Goal: Task Accomplishment & Management: Manage account settings

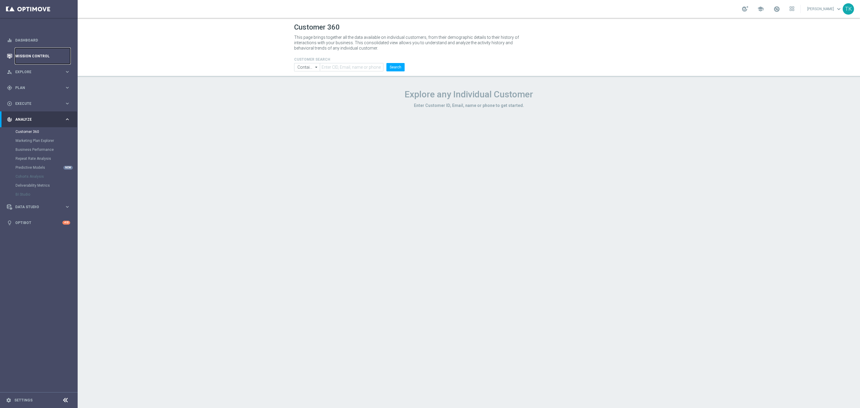
click at [42, 57] on link "Mission Control" at bounding box center [42, 56] width 55 height 16
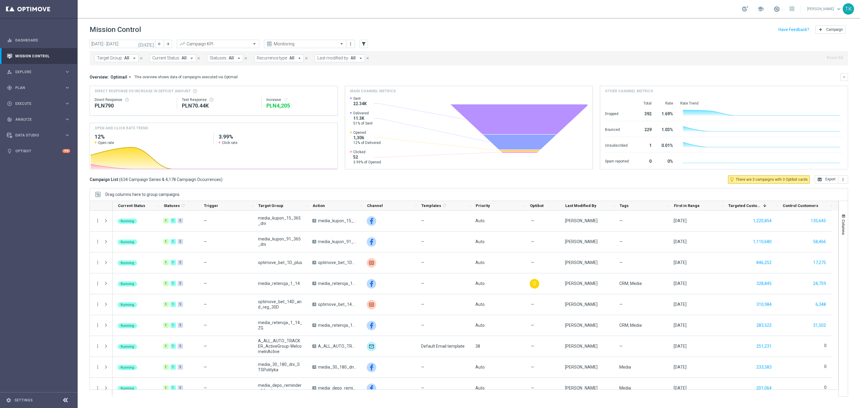
click at [106, 59] on span "Target Group:" at bounding box center [110, 58] width 26 height 5
click at [111, 72] on input "text" at bounding box center [145, 69] width 88 height 5
click at [118, 98] on label "E_ALL_TARGET_DEPO_1DEPO WO EXTRA50 AUG25_220925" at bounding box center [149, 96] width 93 height 4
type input "E_ALL_TARGET_DEPO_1DEPO WO EXTRA50 AUG25_220925"
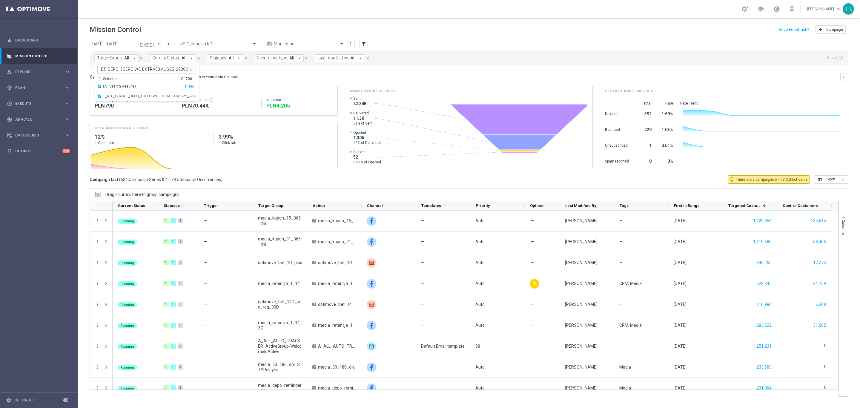
scroll to position [0, 0]
click at [84, 72] on div "[DATE] [DATE] - [DATE] arrow_back arrow_forward Campaign KPI trending_up Monito…" at bounding box center [469, 221] width 783 height 363
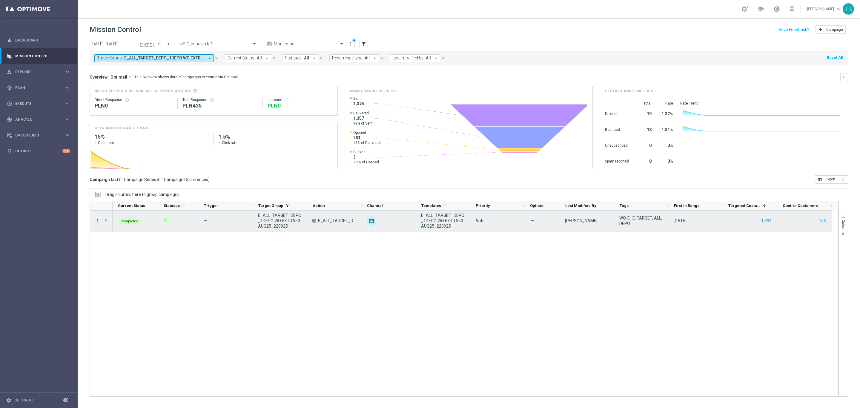
click at [98, 222] on icon "more_vert" at bounding box center [97, 220] width 5 height 5
click at [129, 231] on span "Campaign Metrics" at bounding box center [125, 233] width 31 height 4
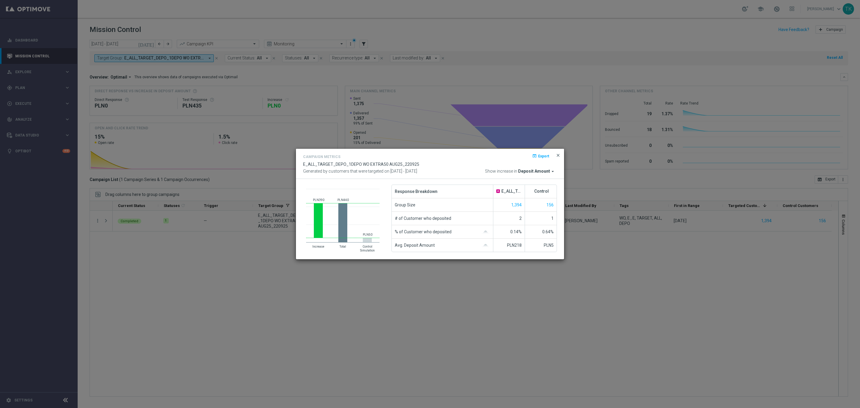
click at [560, 154] on span "close" at bounding box center [558, 155] width 5 height 5
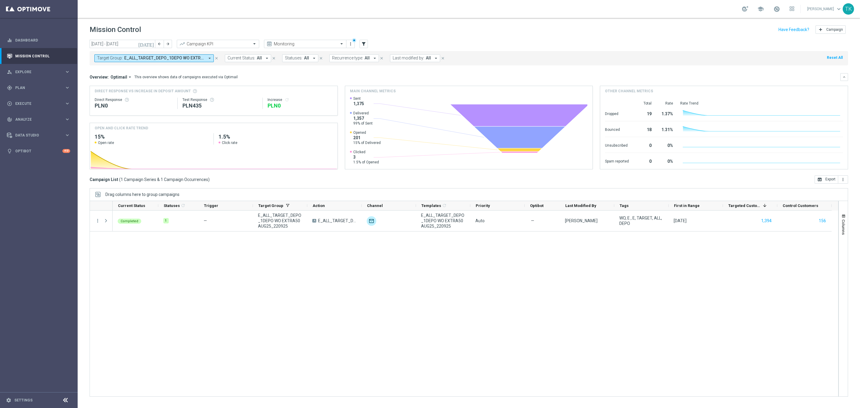
click at [136, 56] on span "E_ALL_TARGET_DEPO_1DEPO WO EXTRA50 AUG25_220925" at bounding box center [164, 58] width 80 height 5
click at [188, 84] on div "(All) Clear" at bounding box center [145, 85] width 97 height 7
click at [0, 0] on div "Clear" at bounding box center [0, 0] width 0 height 0
click at [135, 67] on div at bounding box center [143, 68] width 91 height 7
paste input "E_ALL_TARGET_DEPO_2DEPO WO EXTRA50 AUG25_220925"
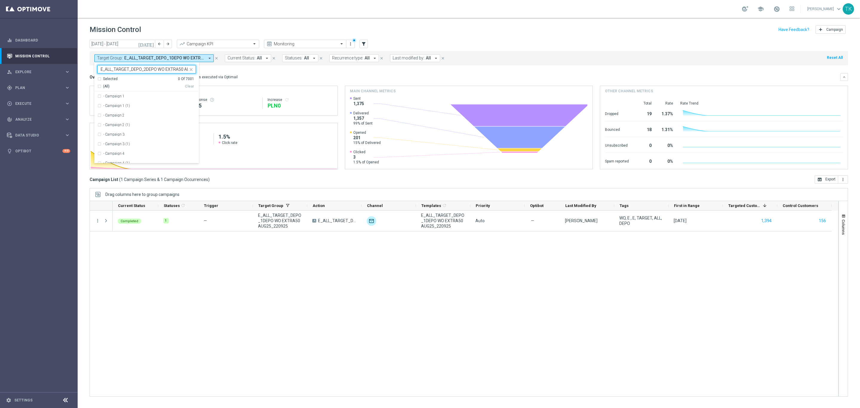
scroll to position [0, 23]
click at [125, 96] on label "E_ALL_TARGET_DEPO_2DEPO WO EXTRA50 AUG25_220925" at bounding box center [149, 96] width 93 height 4
type input "E_ALL_TARGET_DEPO_2DEPO WO EXTRA50 AUG25_220925"
click at [90, 77] on h3 "Overview:" at bounding box center [99, 76] width 19 height 5
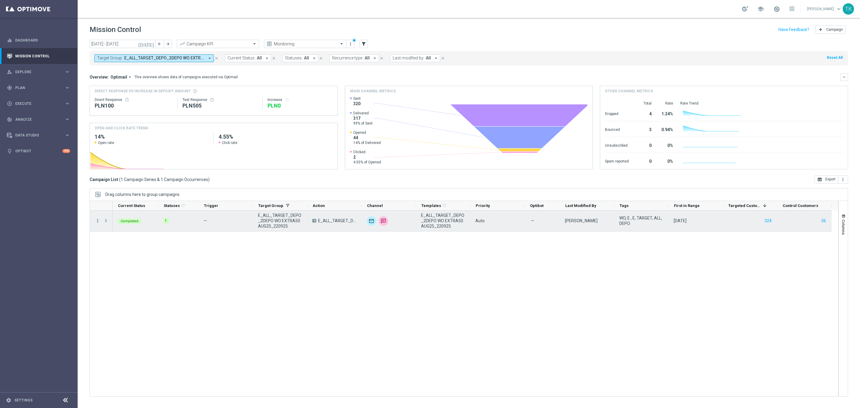
click at [96, 220] on icon "more_vert" at bounding box center [97, 220] width 5 height 5
click at [116, 233] on span "Campaign Metrics" at bounding box center [125, 233] width 31 height 4
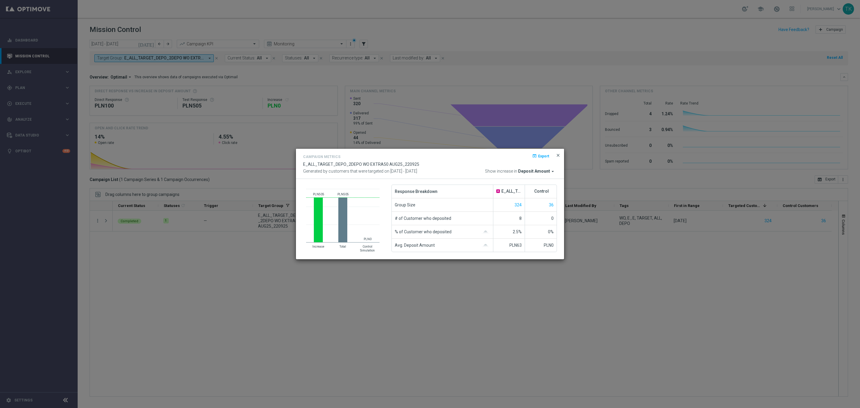
click at [558, 154] on span "close" at bounding box center [558, 155] width 5 height 5
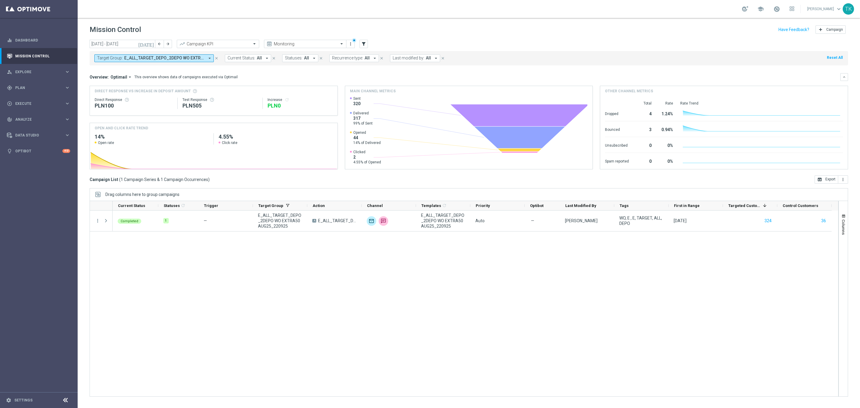
click at [181, 58] on span "E_ALL_TARGET_DEPO_2DEPO WO EXTRA50 AUG25_220925" at bounding box center [164, 58] width 80 height 5
click at [0, 0] on div "Clear" at bounding box center [0, 0] width 0 height 0
click at [106, 71] on input "text" at bounding box center [145, 69] width 88 height 5
paste input "E_ALL_AUTO_CASHDROP_GOLD_EVIP_250 PLN_WEEKLY"
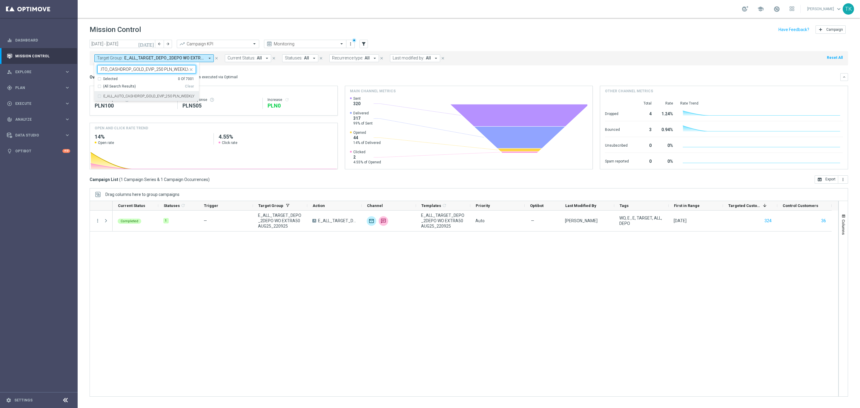
click at [110, 93] on div "E_ALL_AUTO_CASHDROP_GOLD_EVIP_250 PLN_WEEKLY" at bounding box center [146, 96] width 99 height 10
type input "E_ALL_AUTO_CASHDROP_GOLD_EVIP_250 PLN_WEEKLY"
click at [81, 69] on div "[DATE] [DATE] - [DATE] arrow_back arrow_forward Campaign KPI trending_up Monito…" at bounding box center [469, 221] width 783 height 363
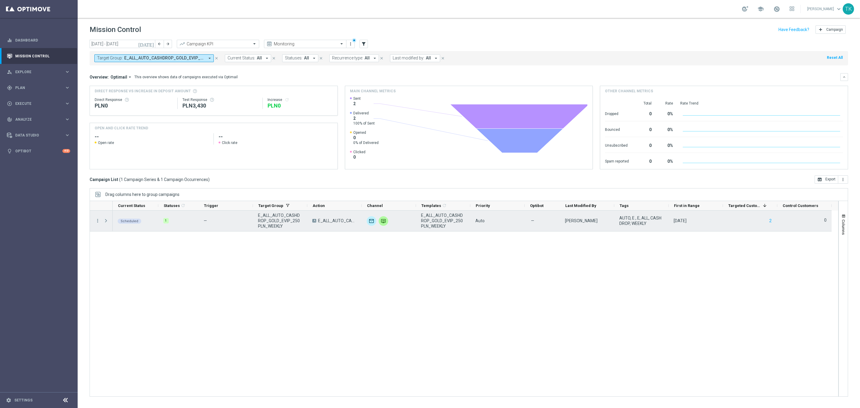
click at [106, 223] on span at bounding box center [105, 220] width 5 height 5
click at [97, 221] on icon "more_vert" at bounding box center [97, 220] width 5 height 5
click at [117, 231] on span "Campaign Metrics" at bounding box center [125, 233] width 31 height 4
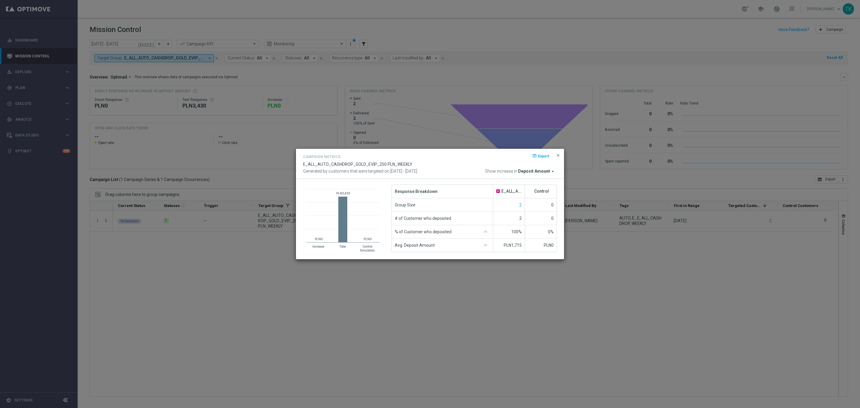
click at [559, 152] on button "close" at bounding box center [558, 155] width 6 height 7
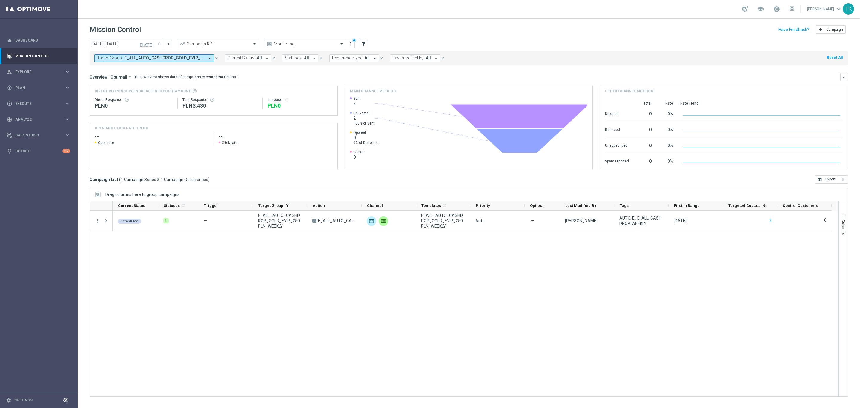
click at [157, 59] on span "E_ALL_AUTO_CASHDROP_GOLD_EVIP_250 PLN_WEEKLY" at bounding box center [164, 58] width 80 height 5
click at [0, 0] on div "Clear" at bounding box center [0, 0] width 0 height 0
click at [103, 65] on div at bounding box center [146, 69] width 99 height 8
paste input "E_ALL_AUTO_CASHDROP_SILVER_EVIP_50 PLN_WEEKLY"
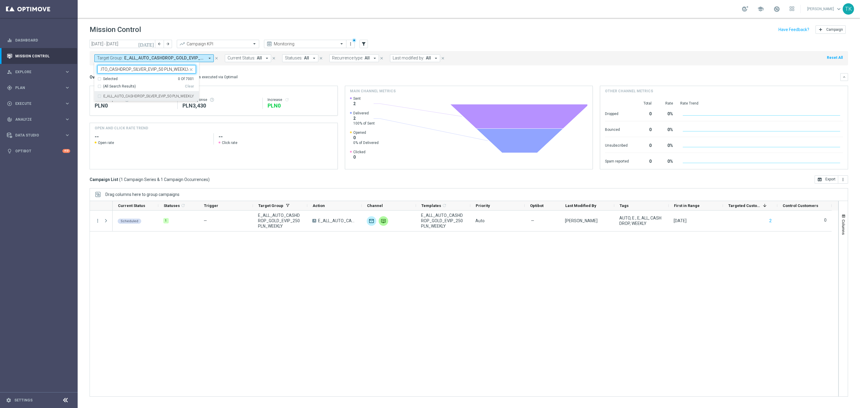
click at [120, 98] on label "E_ALL_AUTO_CASHDROP_SILVER_EVIP_50 PLN_WEEKLY" at bounding box center [148, 96] width 91 height 4
type input "E_ALL_AUTO_CASHDROP_SILVER_EVIP_50 PLN_WEEKLY"
click at [83, 68] on div "[DATE] [DATE] - [DATE] arrow_back arrow_forward Campaign KPI trending_up Monito…" at bounding box center [469, 221] width 783 height 363
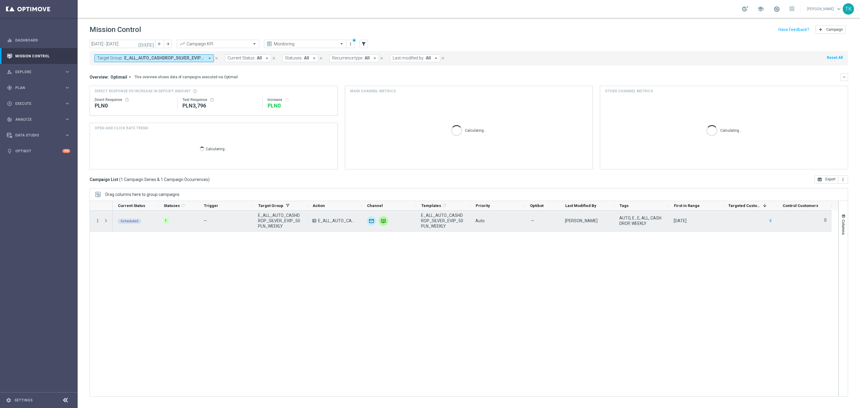
click at [99, 219] on icon "more_vert" at bounding box center [97, 220] width 5 height 5
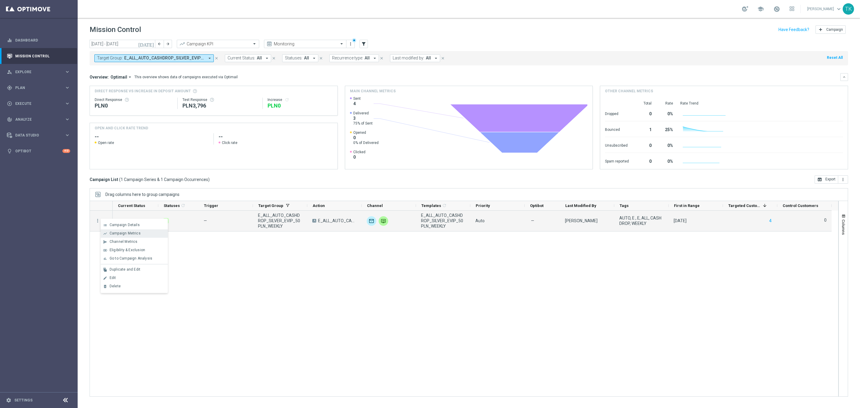
click at [125, 235] on span "Campaign Metrics" at bounding box center [125, 233] width 31 height 4
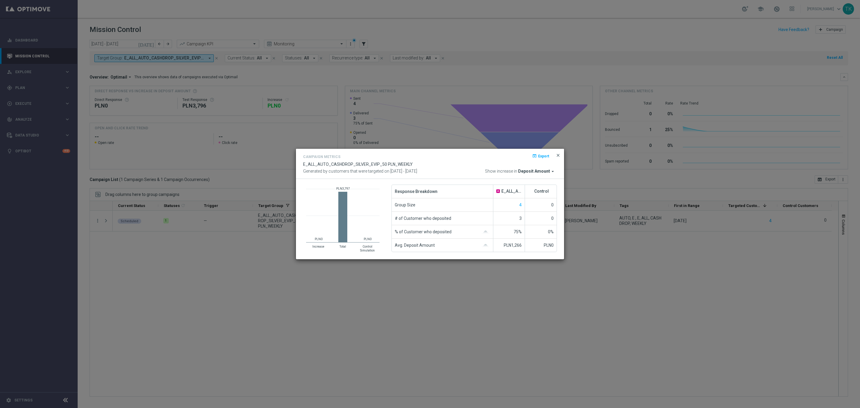
click at [559, 153] on span "close" at bounding box center [558, 155] width 5 height 5
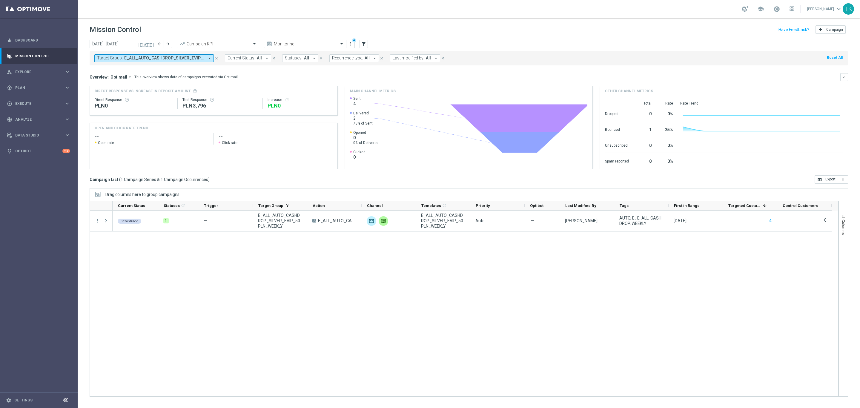
click at [182, 56] on span "E_ALL_AUTO_CASHDROP_SILVER_EVIP_50 PLN_WEEKLY" at bounding box center [164, 58] width 80 height 5
click at [0, 0] on div "Clear" at bounding box center [0, 0] width 0 height 0
click at [121, 69] on input "text" at bounding box center [145, 69] width 88 height 5
paste input "E_ALL_AUTO_WAGER_GOLD_EVIP_20 do 500 PLN_WEEKLY"
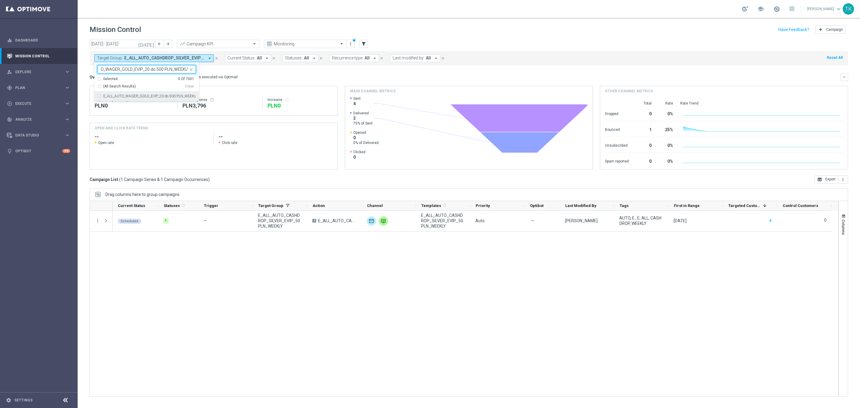
click at [118, 99] on div "E_ALL_AUTO_WAGER_GOLD_EVIP_20 do 500 PLN_WEEKLY" at bounding box center [146, 96] width 99 height 10
type input "E_ALL_AUTO_WAGER_GOLD_EVIP_20 do 500 PLN_WEEKLY"
click at [87, 84] on div "[DATE] [DATE] - [DATE] arrow_back arrow_forward Campaign KPI trending_up Monito…" at bounding box center [469, 221] width 783 height 363
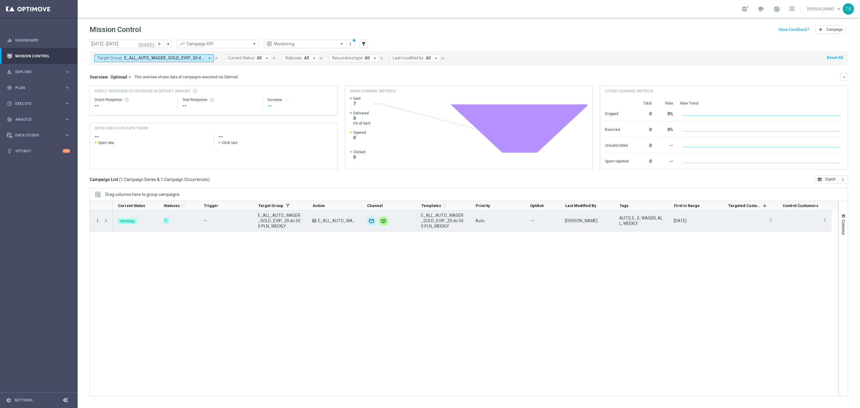
click at [97, 221] on icon "more_vert" at bounding box center [97, 220] width 5 height 5
click at [125, 225] on span "Campaign Details" at bounding box center [125, 225] width 30 height 4
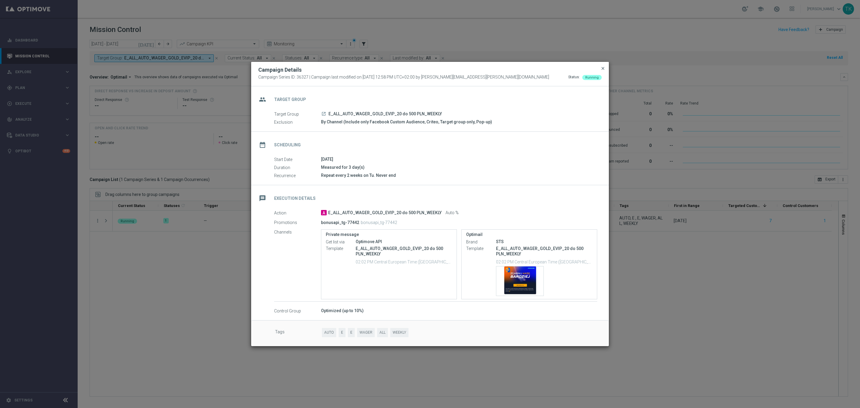
click at [603, 69] on span "close" at bounding box center [603, 68] width 5 height 5
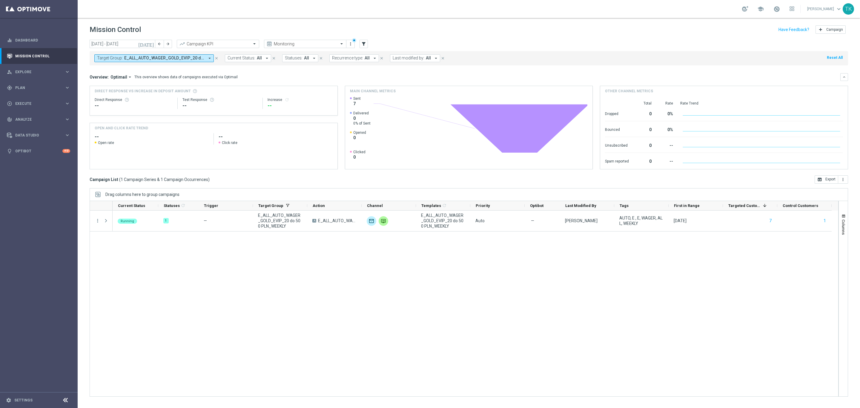
click at [169, 58] on span "E_ALL_AUTO_WAGER_GOLD_EVIP_20 do 500 PLN_WEEKLY" at bounding box center [164, 58] width 80 height 5
click at [116, 93] on div "E_ALL_AUTO_WAGER_SILVER_EVIP_20 do 250 PLN_WEEKLY" at bounding box center [146, 96] width 99 height 10
type input "E_ALL_AUTO_WAGER_SILVER_EVIP_20 do 250 PLN_WEEKLY"
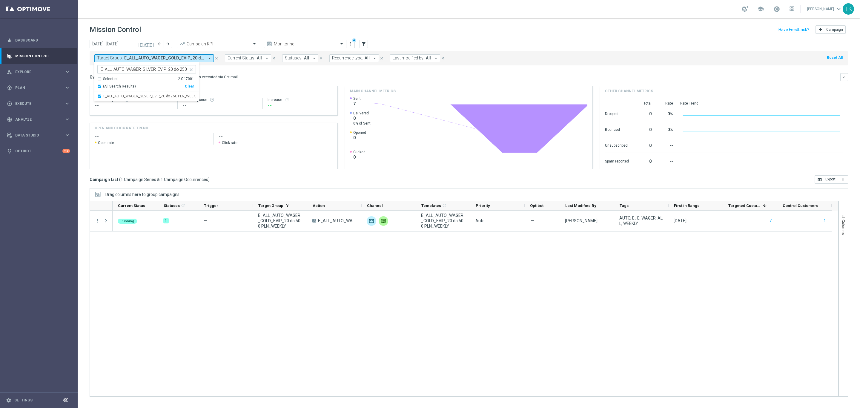
click at [80, 82] on div "[DATE] [DATE] - [DATE] arrow_back arrow_forward Campaign KPI trending_up Monito…" at bounding box center [469, 221] width 783 height 363
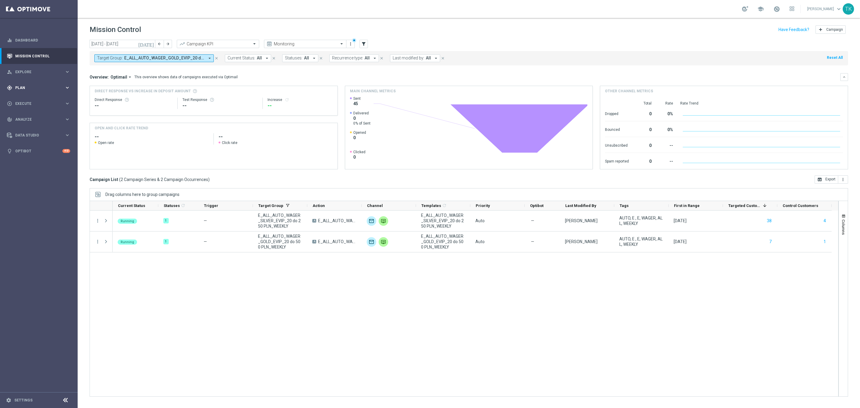
click at [24, 86] on span "Plan" at bounding box center [39, 88] width 49 height 4
click at [24, 100] on link "Target Groups" at bounding box center [39, 100] width 47 height 5
